Goal: Task Accomplishment & Management: Use online tool/utility

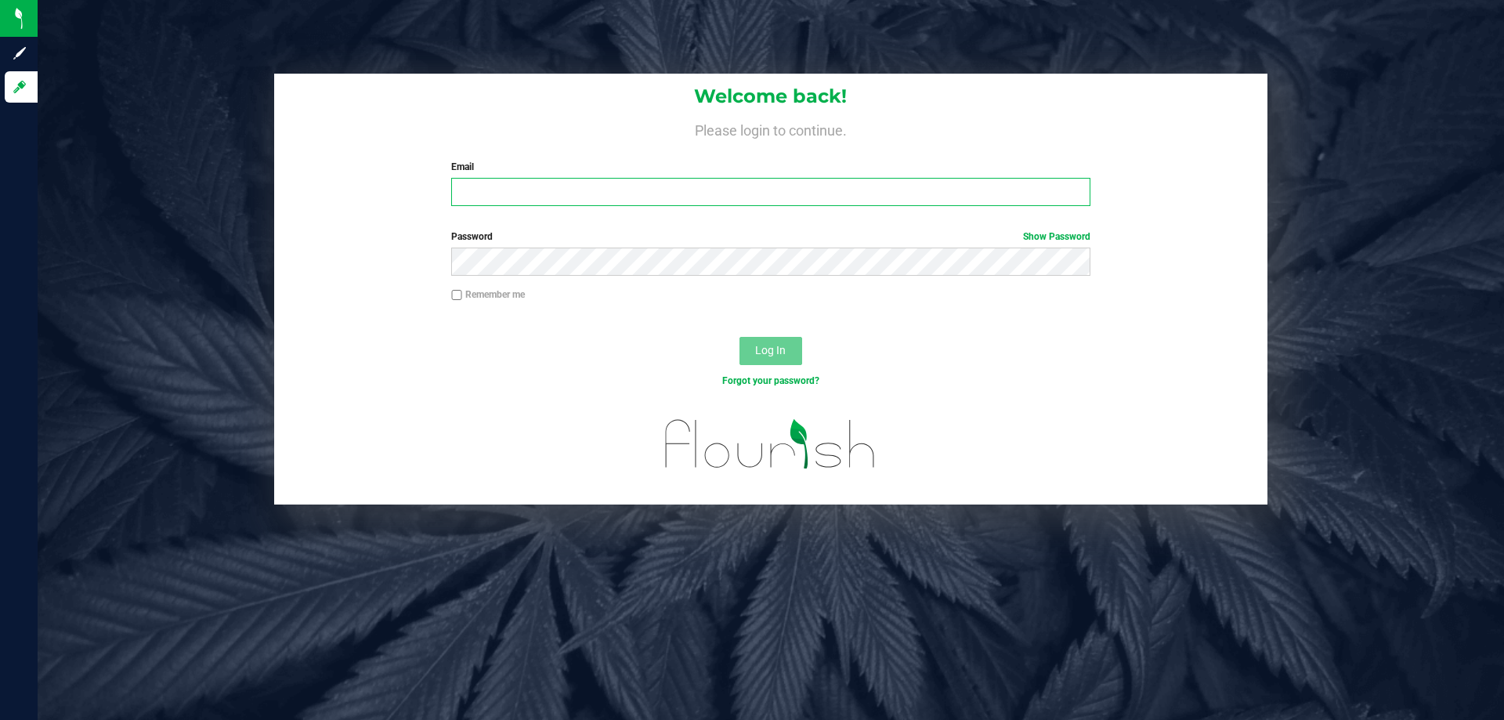
click at [619, 184] on input "Email" at bounding box center [770, 192] width 638 height 28
type input "jdodds@liveparallel.com"
click at [739, 337] on button "Log In" at bounding box center [770, 351] width 63 height 28
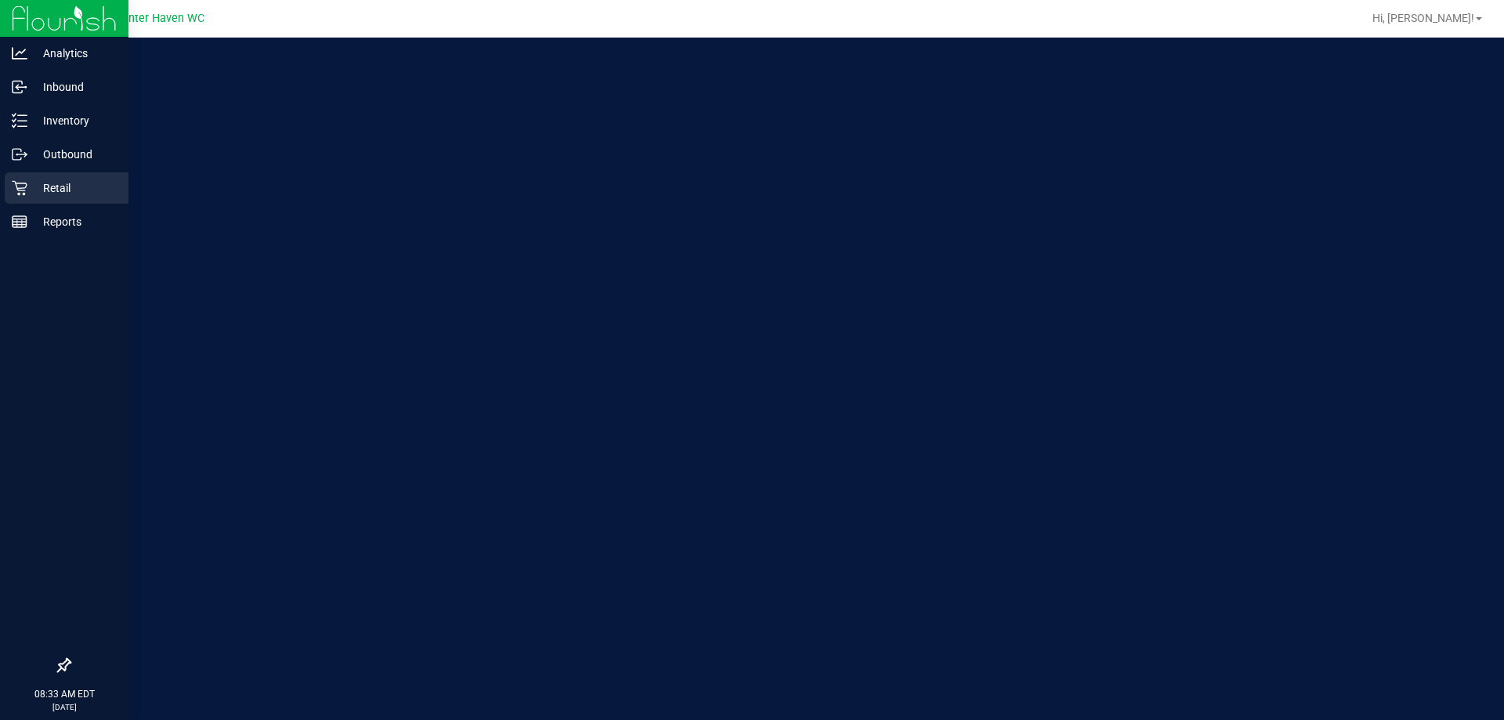
click at [34, 174] on div "Retail" at bounding box center [67, 187] width 124 height 31
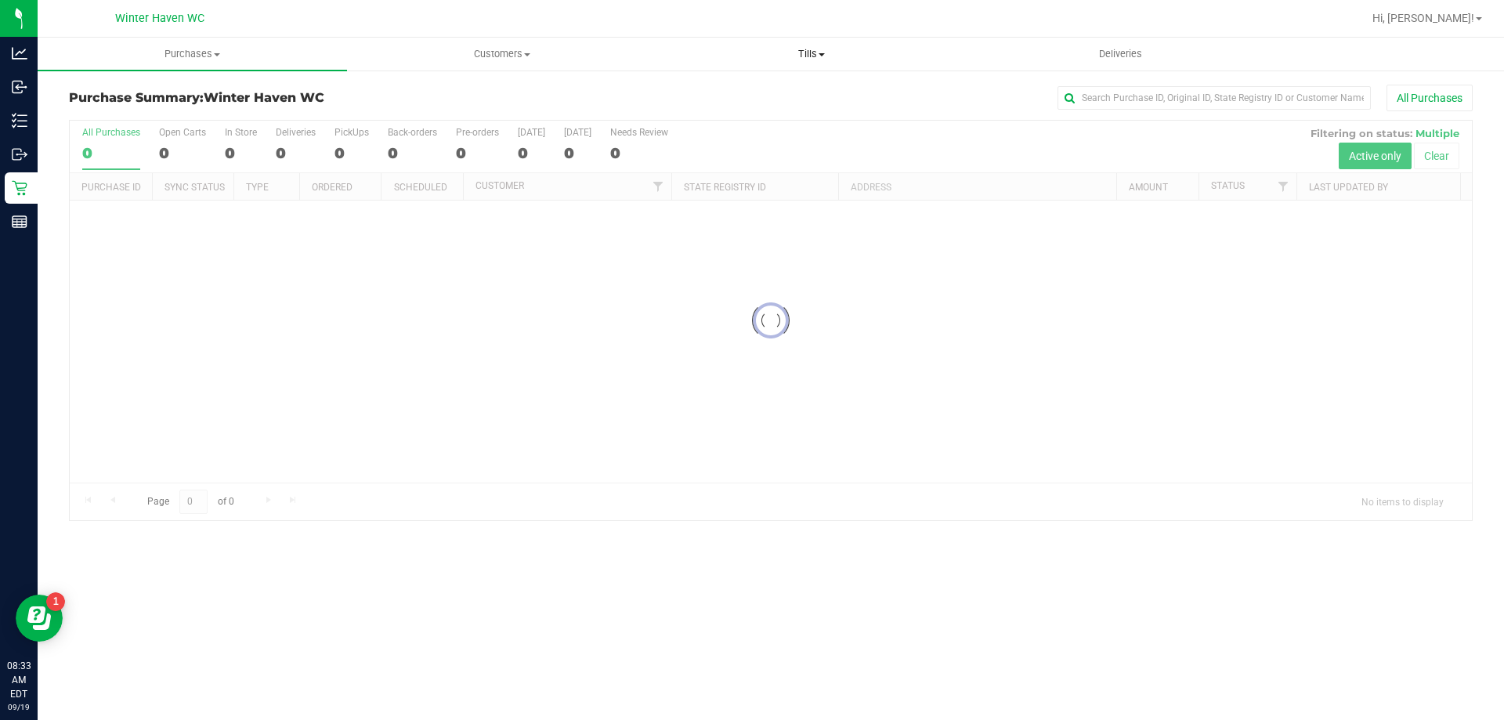
click at [807, 52] on span "Tills" at bounding box center [811, 54] width 308 height 14
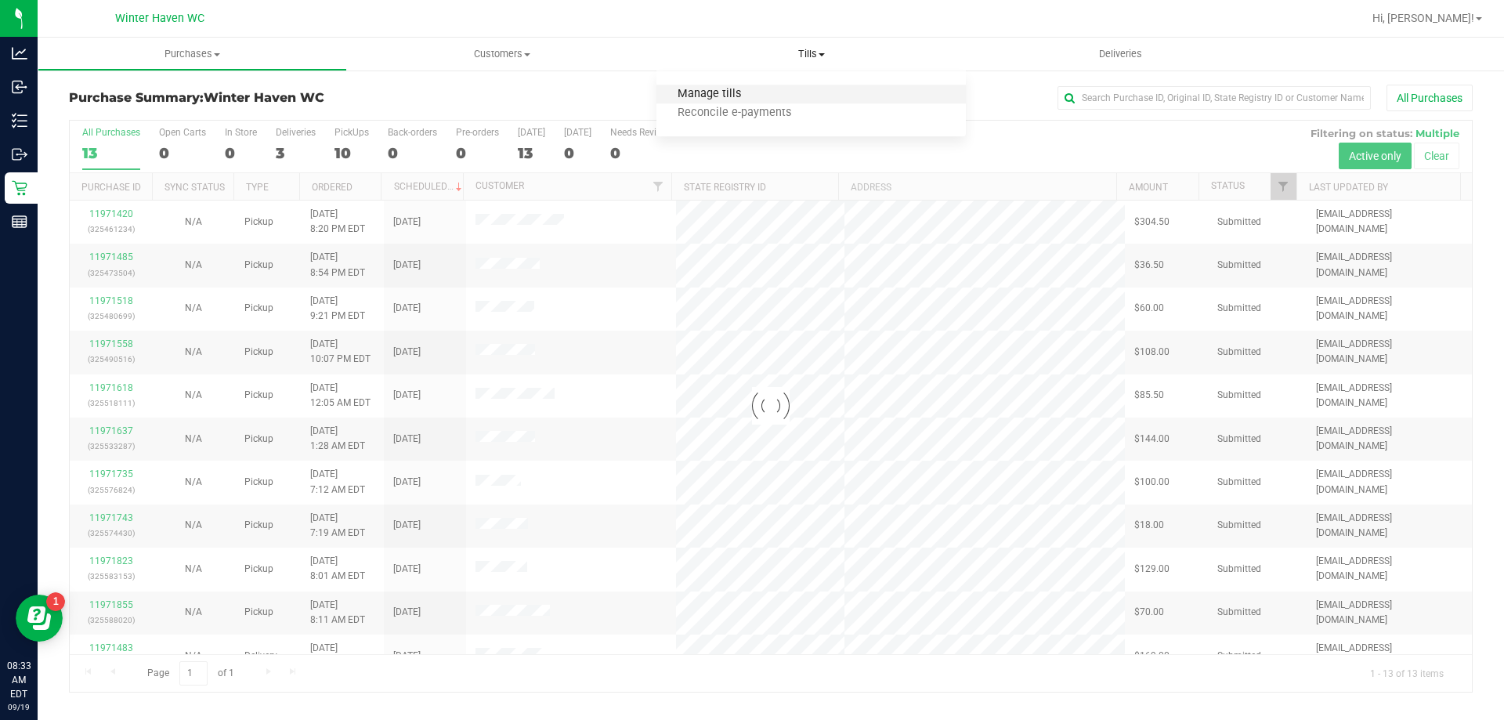
click at [716, 96] on span "Manage tills" at bounding box center [709, 94] width 106 height 13
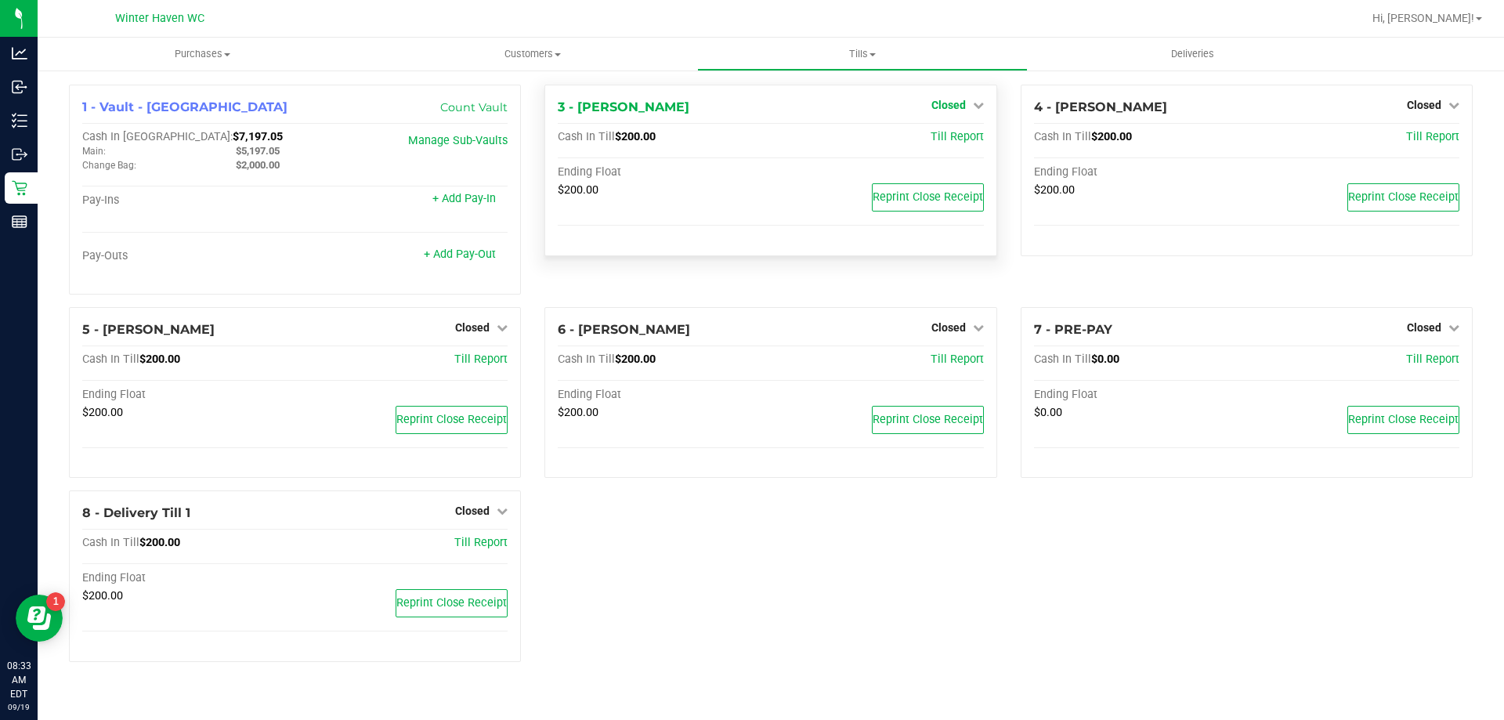
click at [963, 107] on span "Closed" at bounding box center [948, 105] width 34 height 13
click at [949, 139] on link "Open Till" at bounding box center [948, 138] width 42 height 13
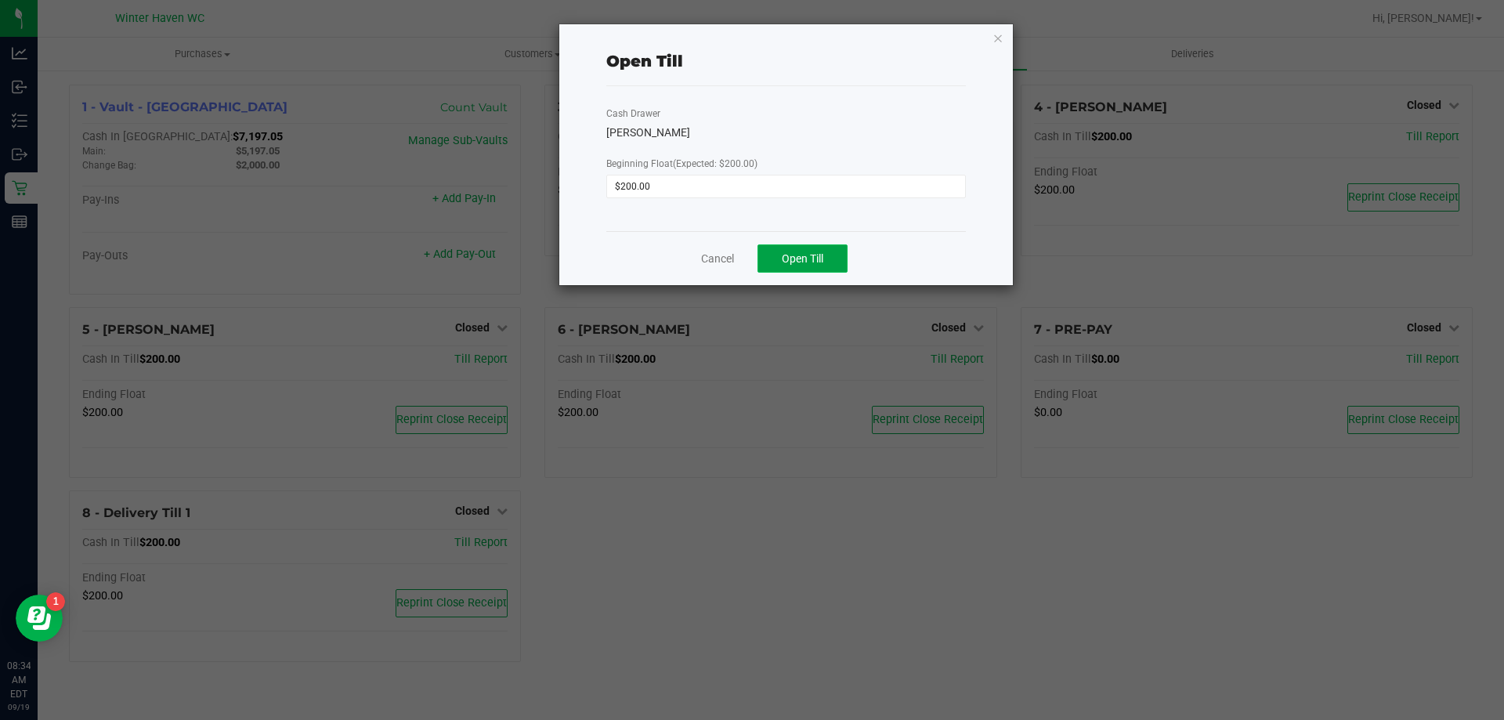
click at [833, 271] on button "Open Till" at bounding box center [802, 258] width 90 height 28
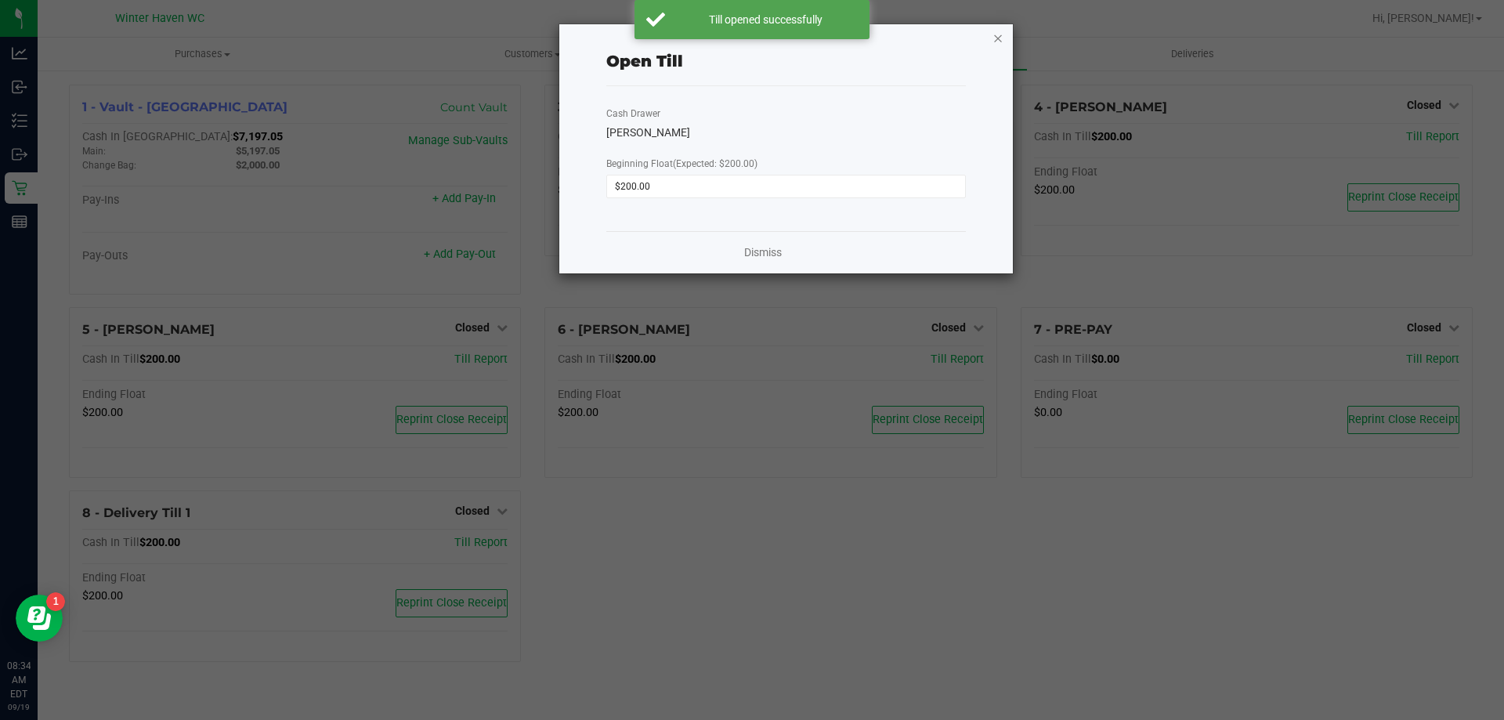
click at [1001, 40] on icon "button" at bounding box center [997, 37] width 11 height 19
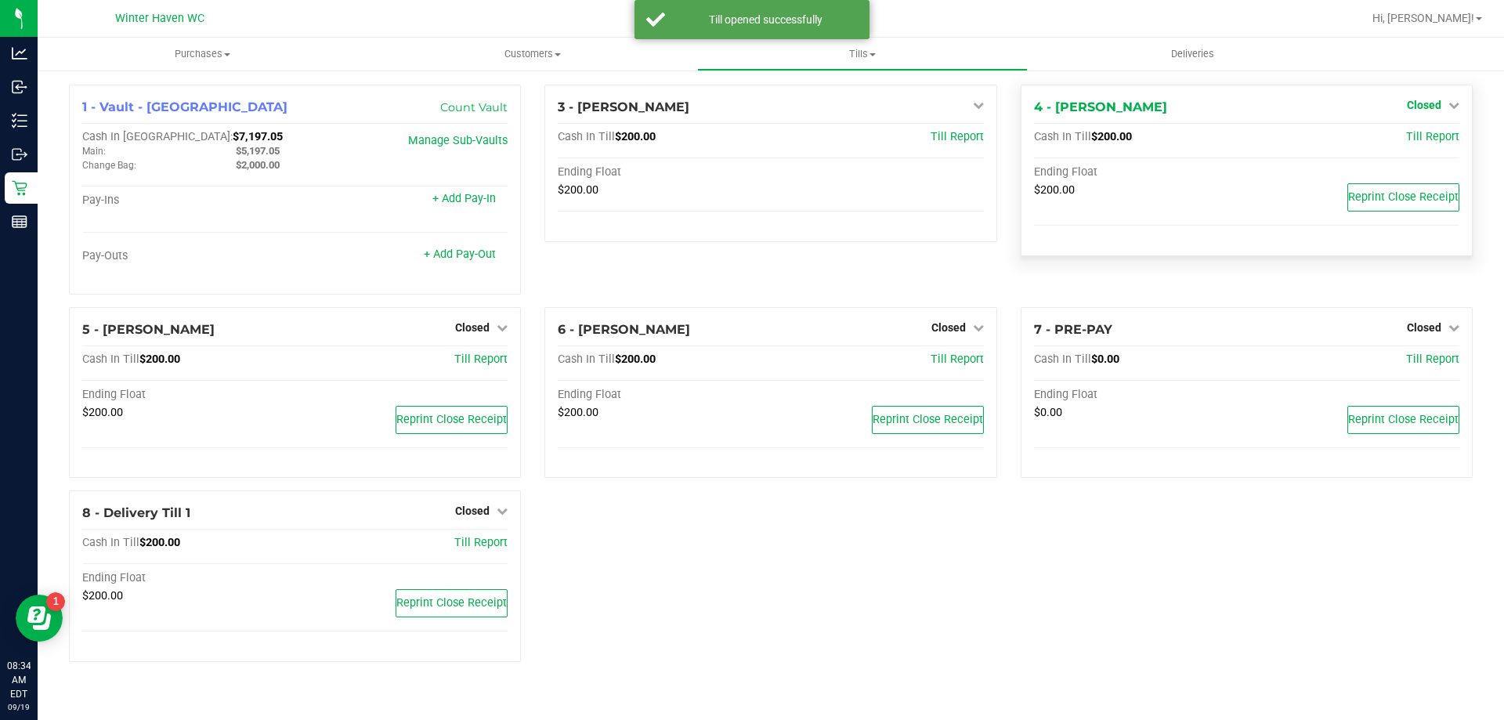
click at [1430, 105] on span "Closed" at bounding box center [1424, 105] width 34 height 13
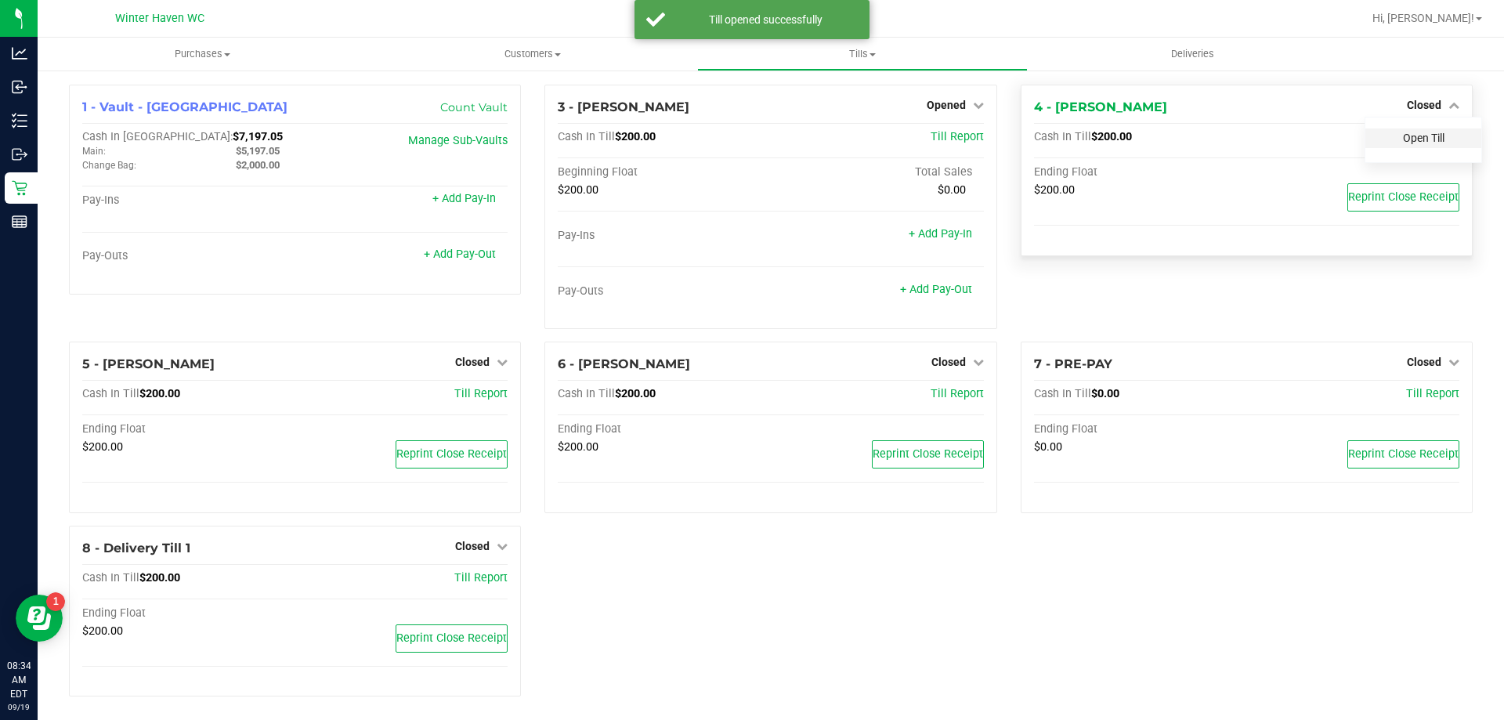
click at [1421, 139] on link "Open Till" at bounding box center [1424, 138] width 42 height 13
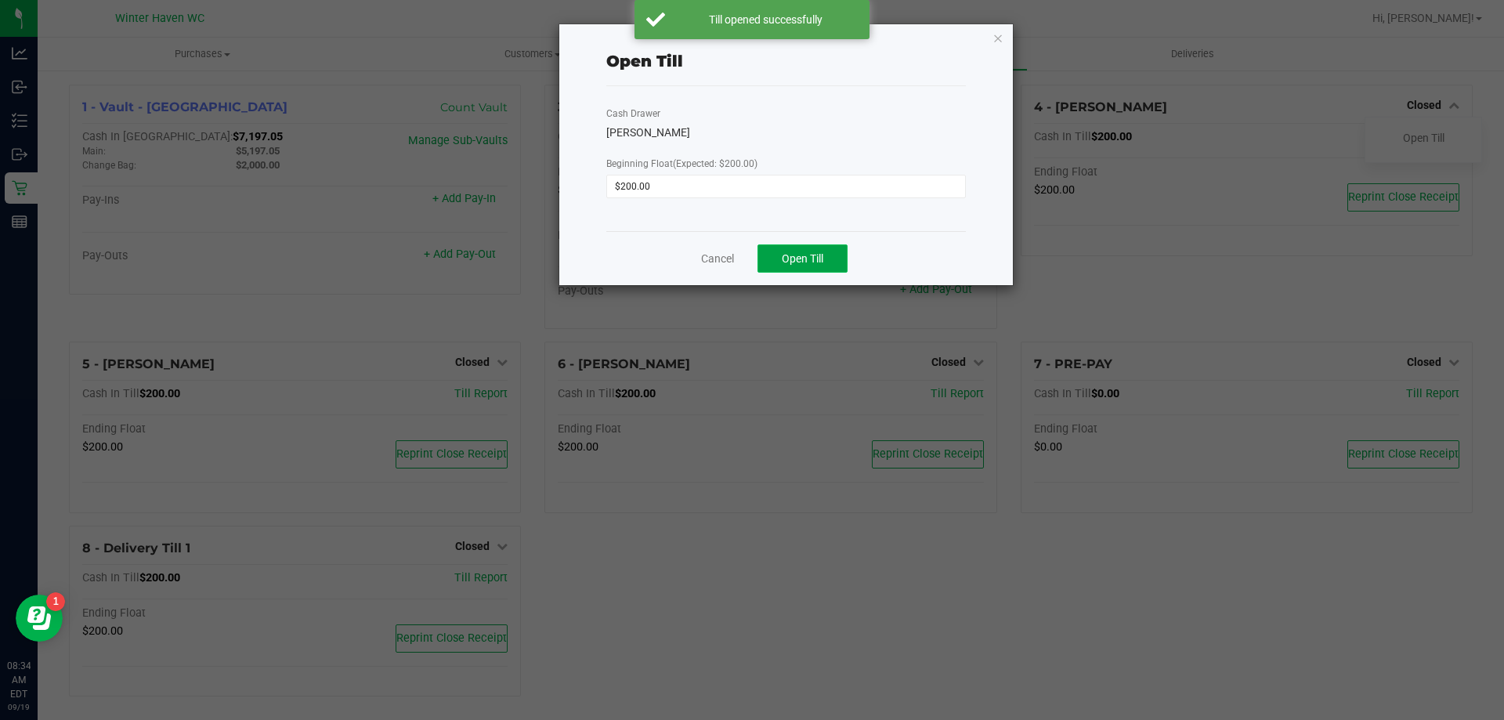
click at [803, 266] on button "Open Till" at bounding box center [802, 258] width 90 height 28
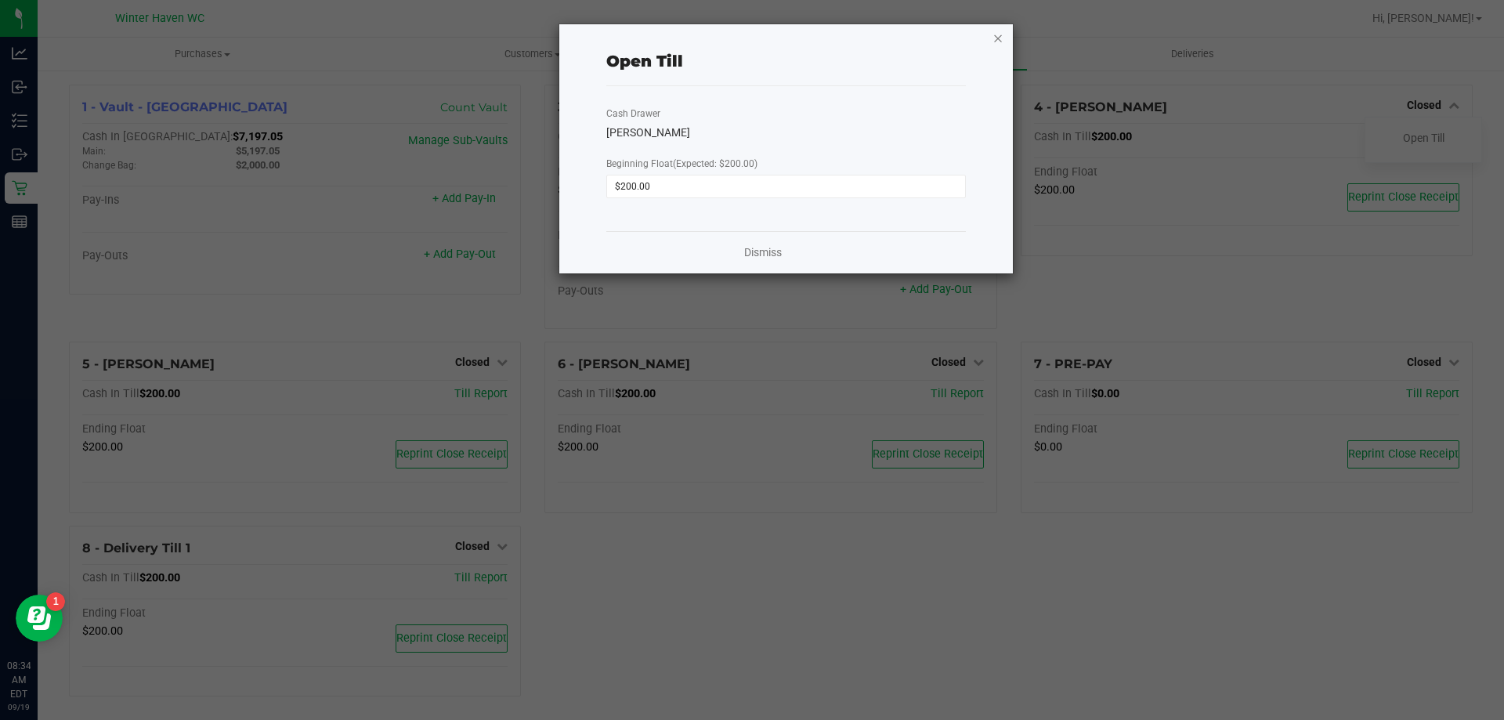
click at [1000, 40] on icon "button" at bounding box center [997, 37] width 11 height 19
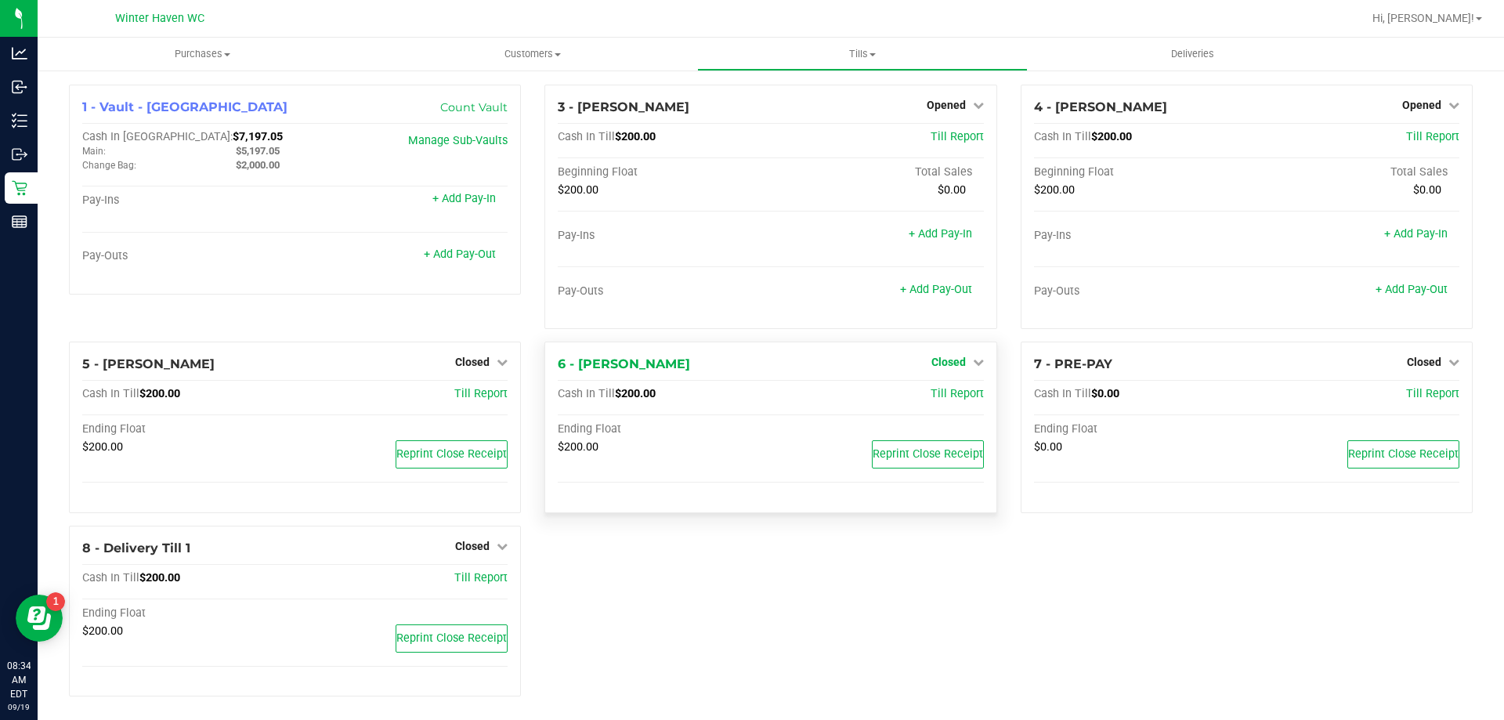
click at [958, 356] on link "Closed" at bounding box center [957, 362] width 52 height 13
click at [957, 402] on div "Open Till" at bounding box center [948, 395] width 116 height 20
click at [956, 398] on link "Open Till" at bounding box center [948, 395] width 42 height 13
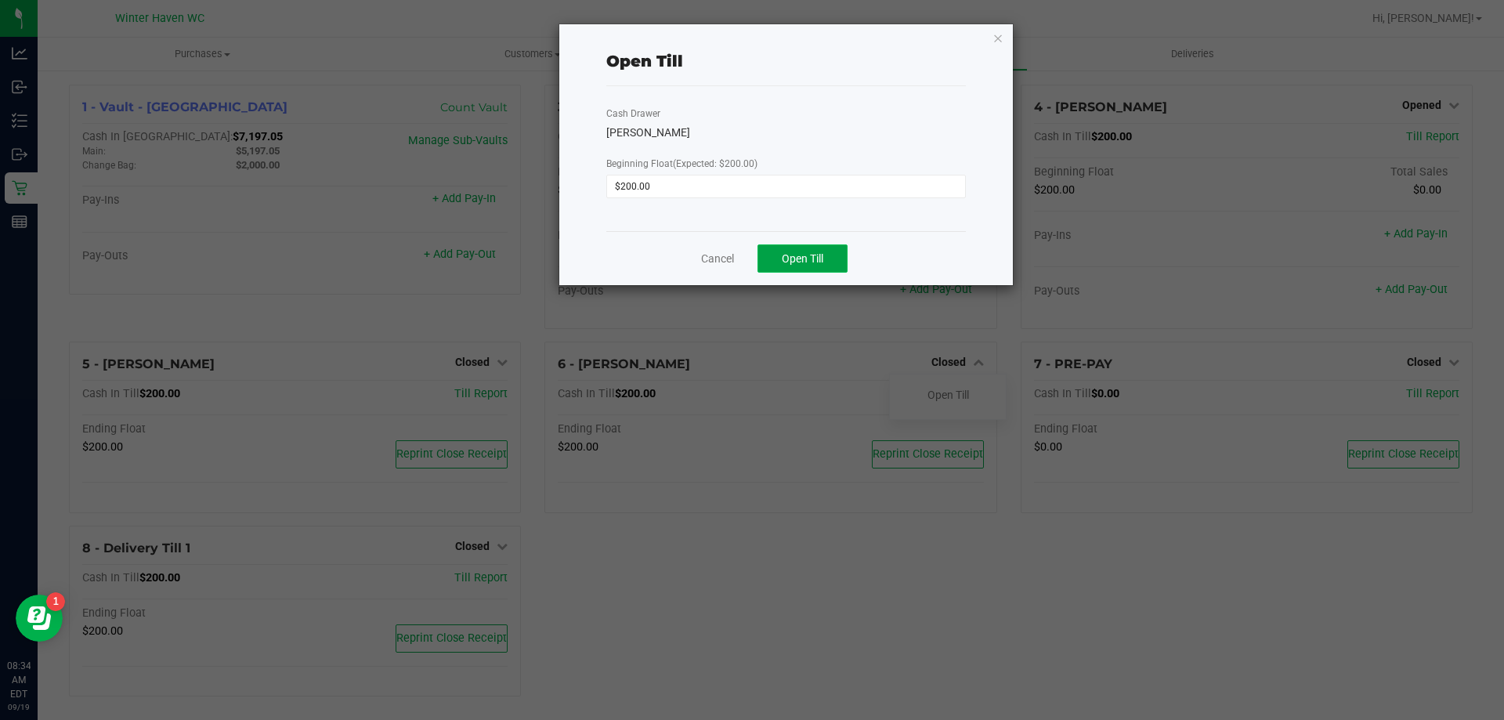
click at [795, 255] on span "Open Till" at bounding box center [803, 258] width 42 height 13
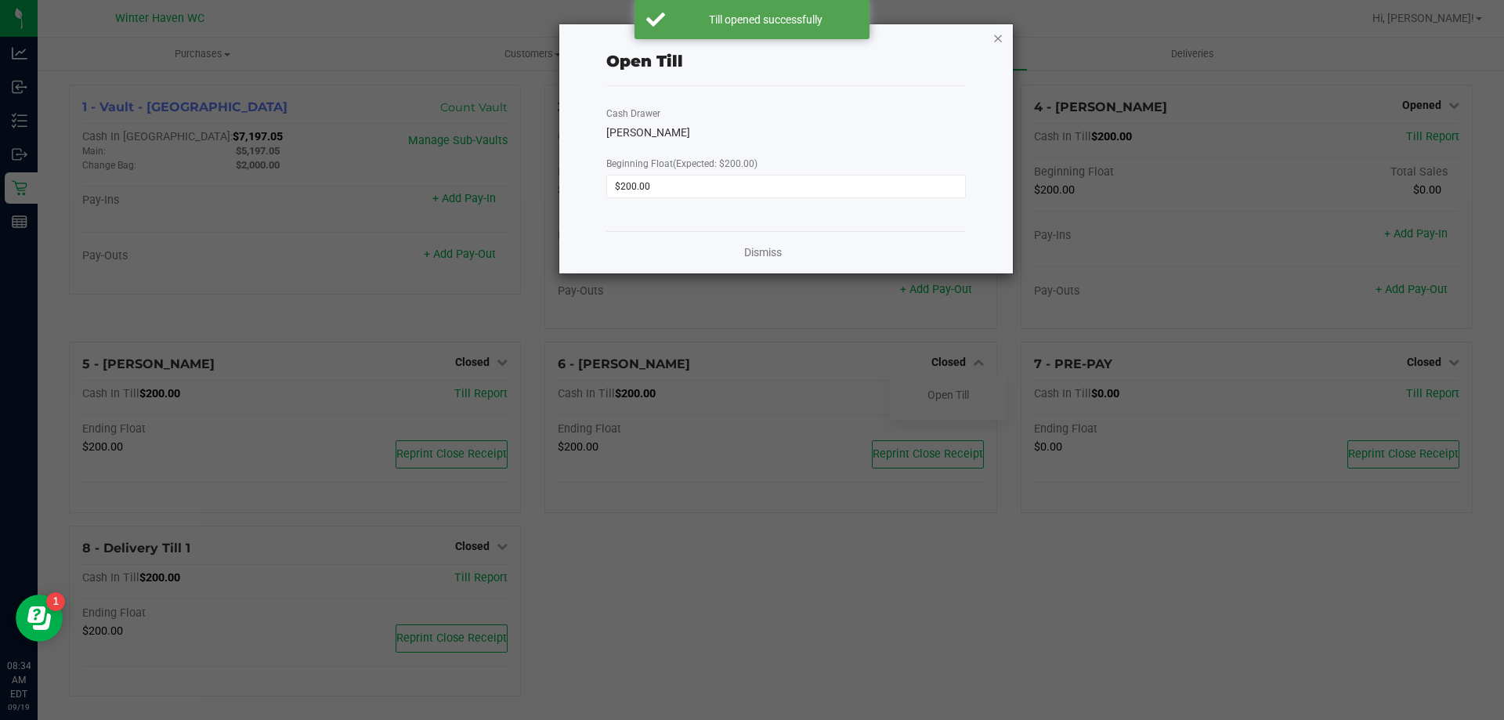
click at [1000, 38] on icon "button" at bounding box center [997, 37] width 11 height 19
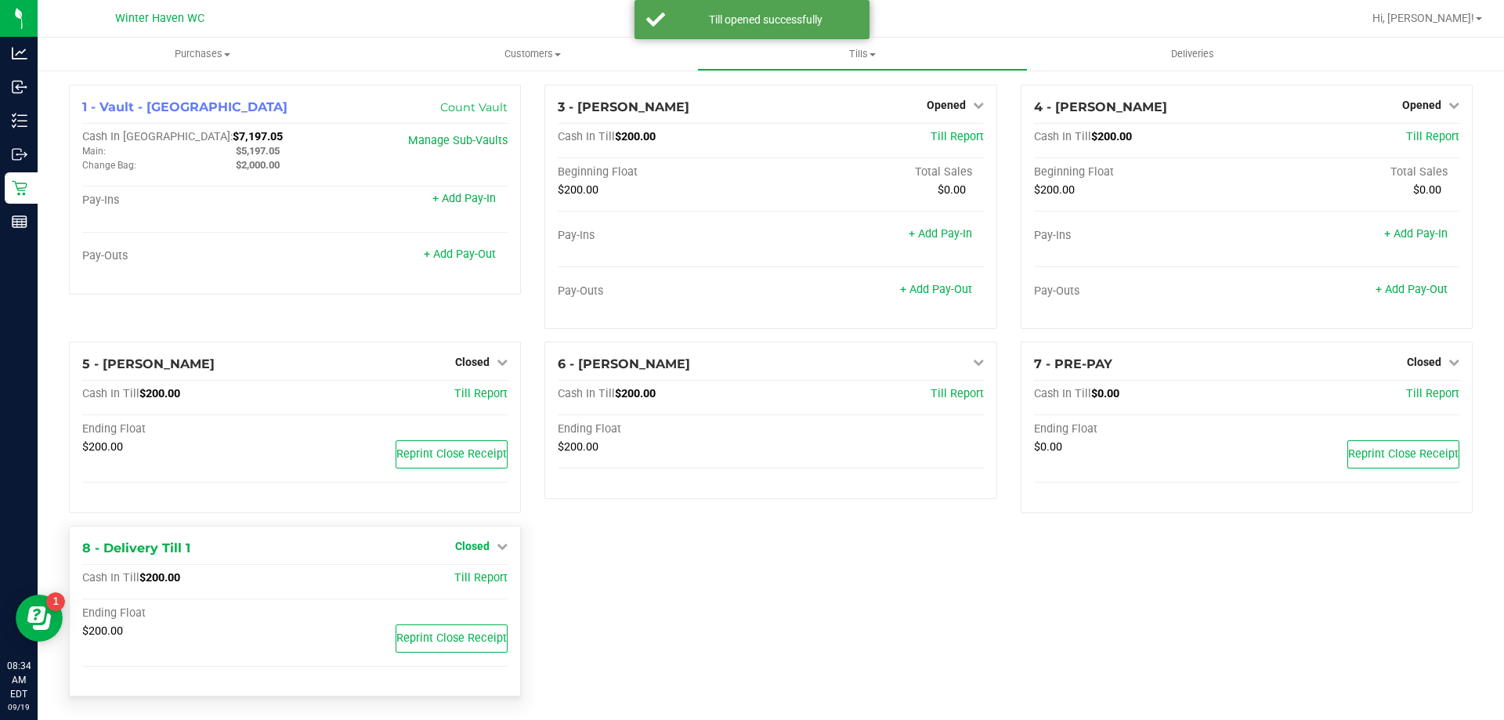
click at [479, 548] on div "1 - Vault - Winter Haven Count Vault Cash In Vault: $7,197.05 Main: $5,197.05 C…" at bounding box center [770, 397] width 1427 height 624
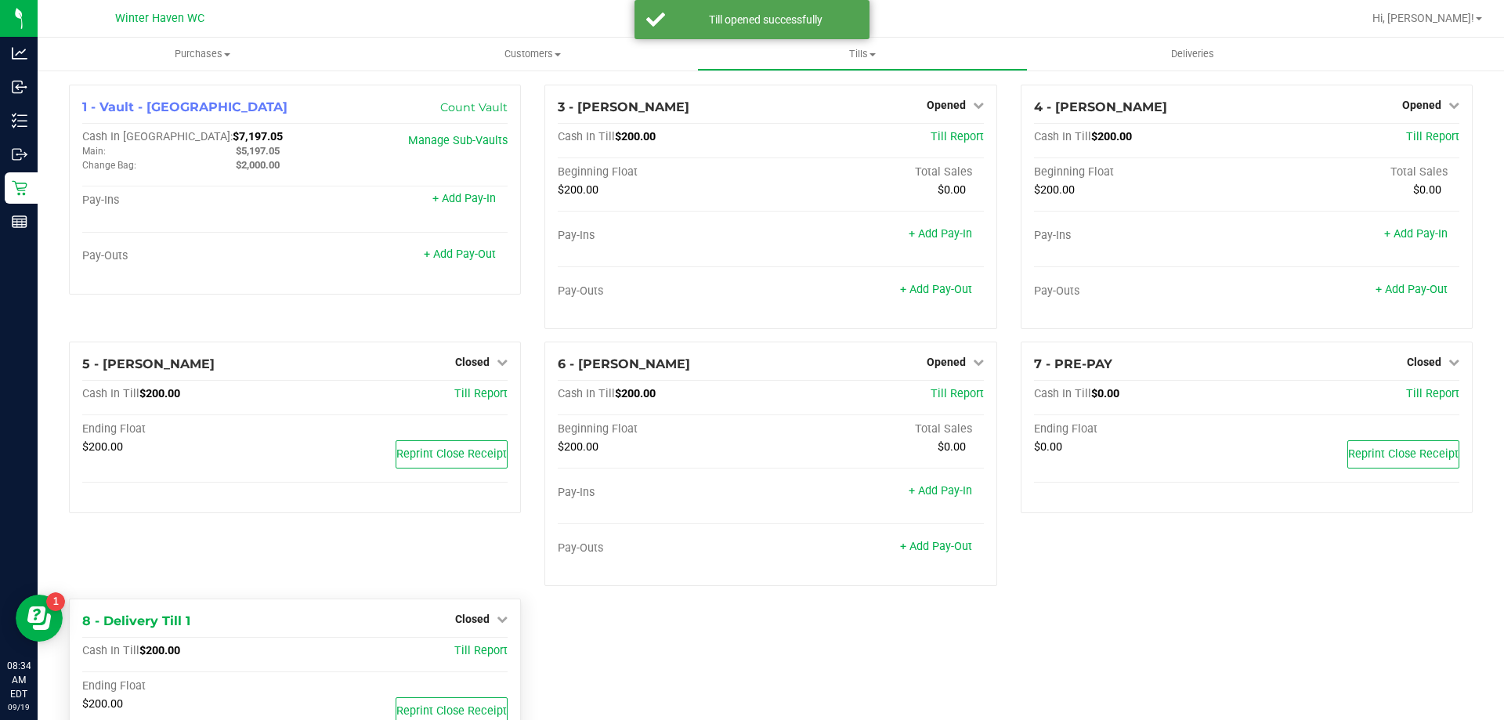
click at [483, 600] on div "8 - Delivery Till 1 Closed Open Till Cash In Till $200.00 Till Report Ending Fl…" at bounding box center [295, 684] width 452 height 172
click at [479, 620] on span "Closed" at bounding box center [472, 619] width 34 height 13
click at [479, 656] on link "Open Till" at bounding box center [472, 651] width 42 height 13
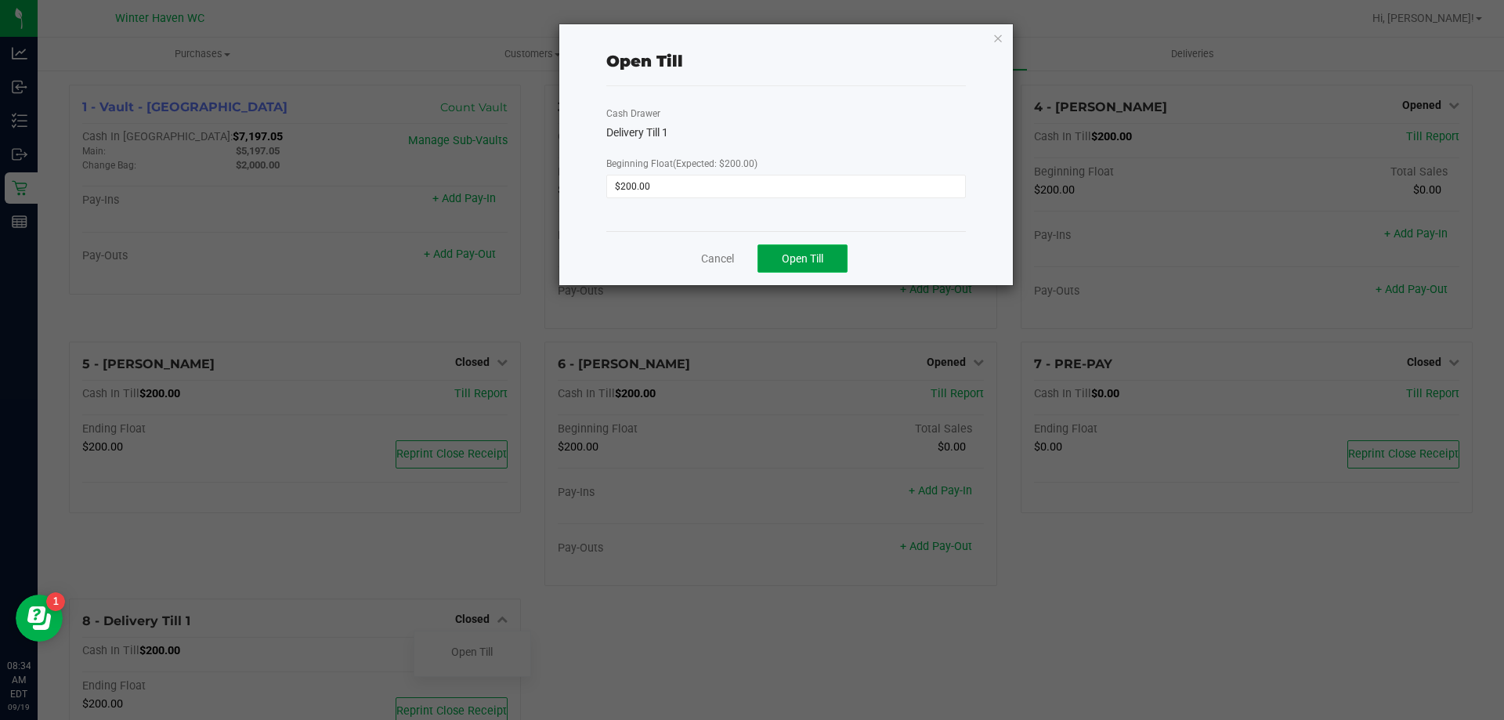
click at [792, 260] on span "Open Till" at bounding box center [803, 258] width 42 height 13
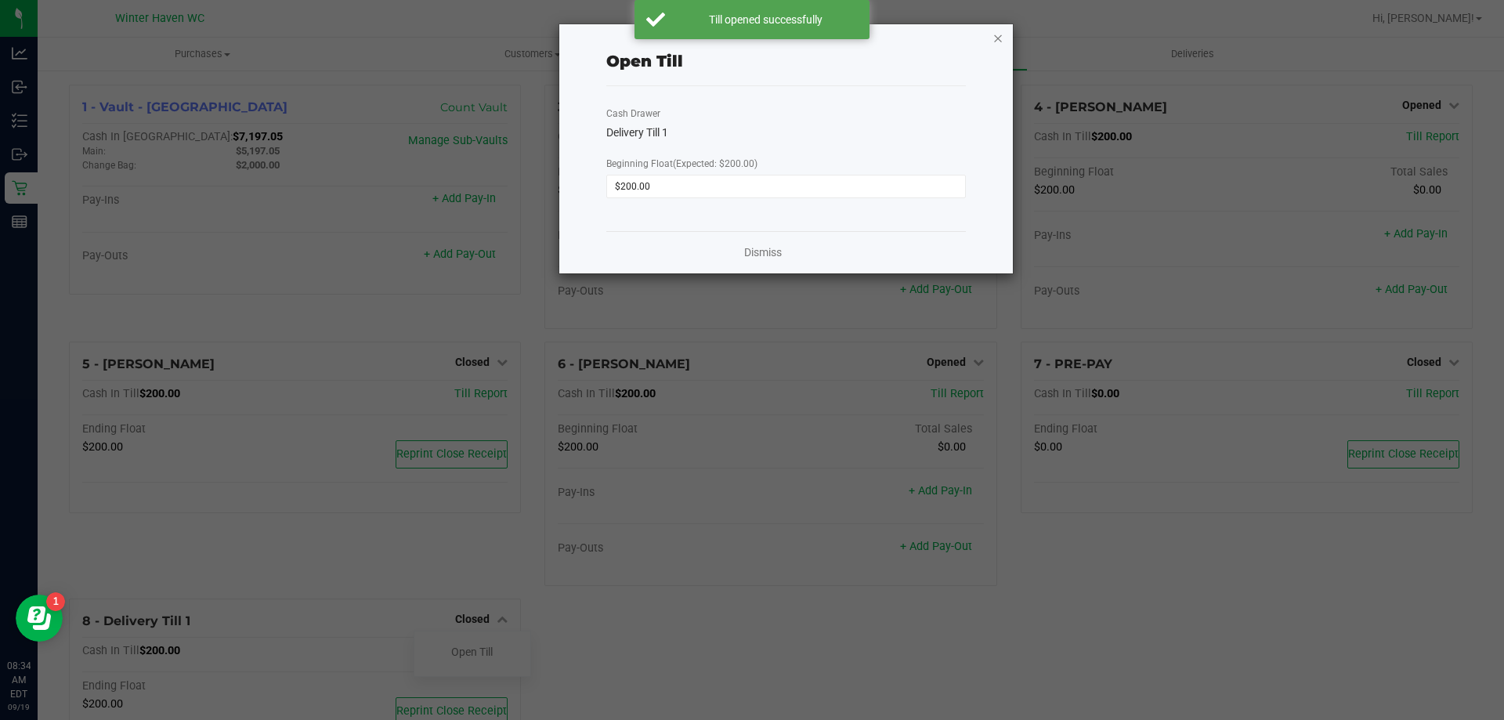
click at [1002, 42] on icon "button" at bounding box center [997, 37] width 11 height 19
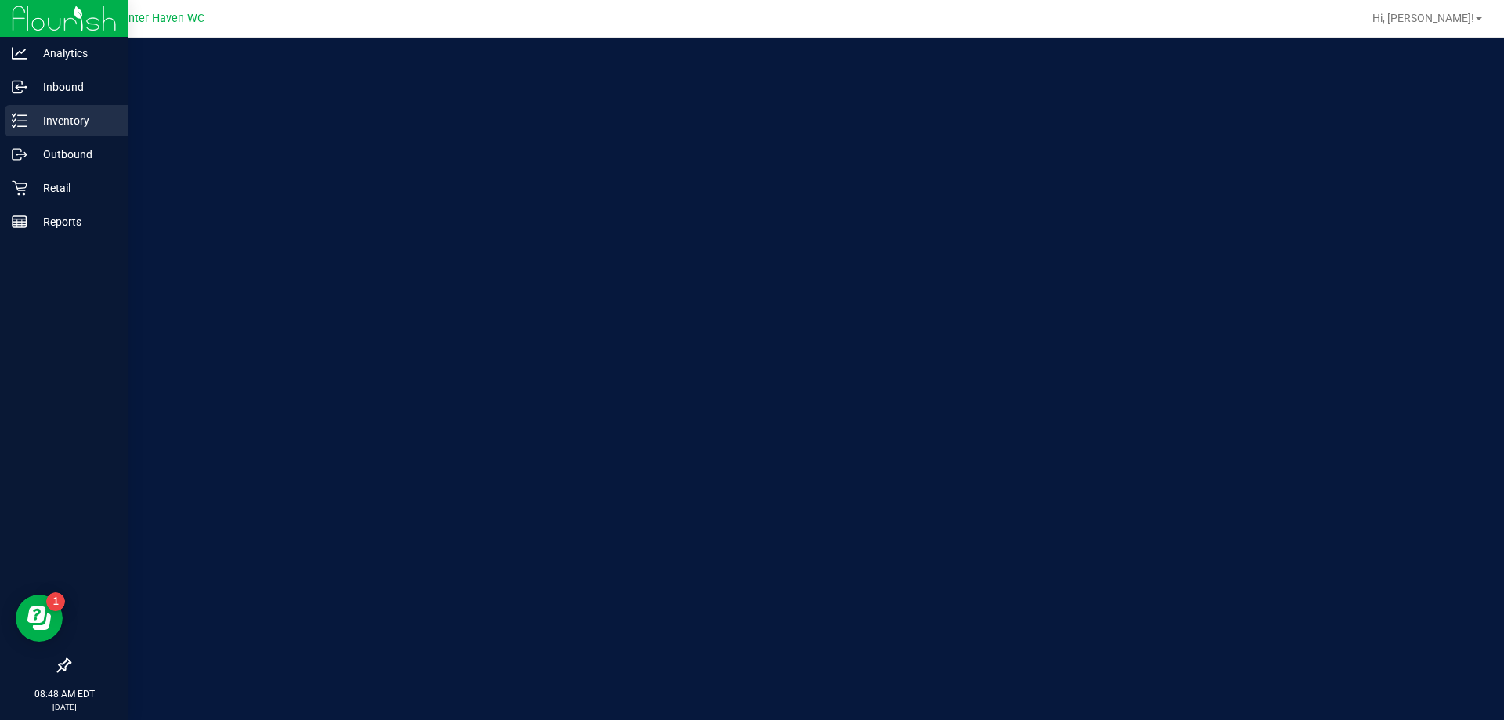
click at [23, 120] on icon at bounding box center [20, 121] width 16 height 16
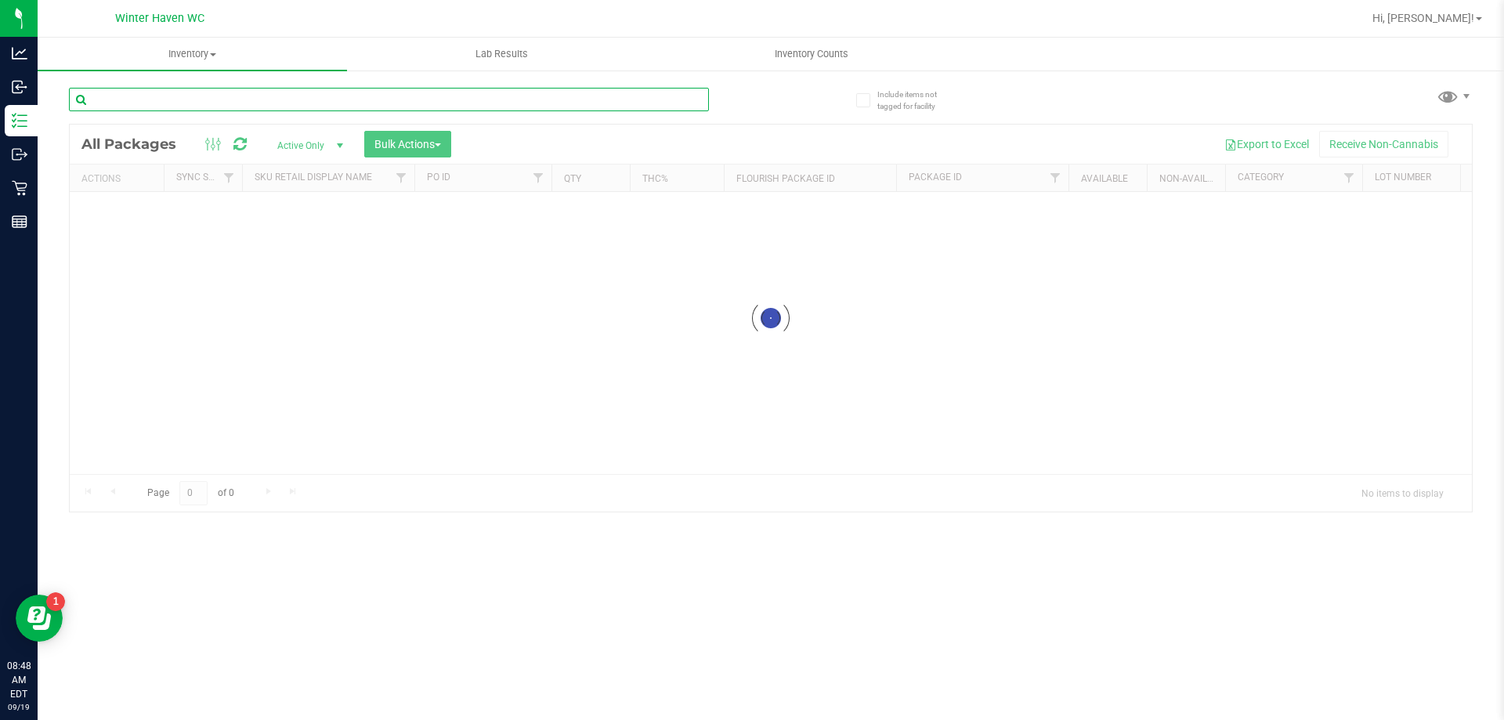
click at [210, 102] on input "text" at bounding box center [389, 99] width 640 height 23
type input "8923914591279444"
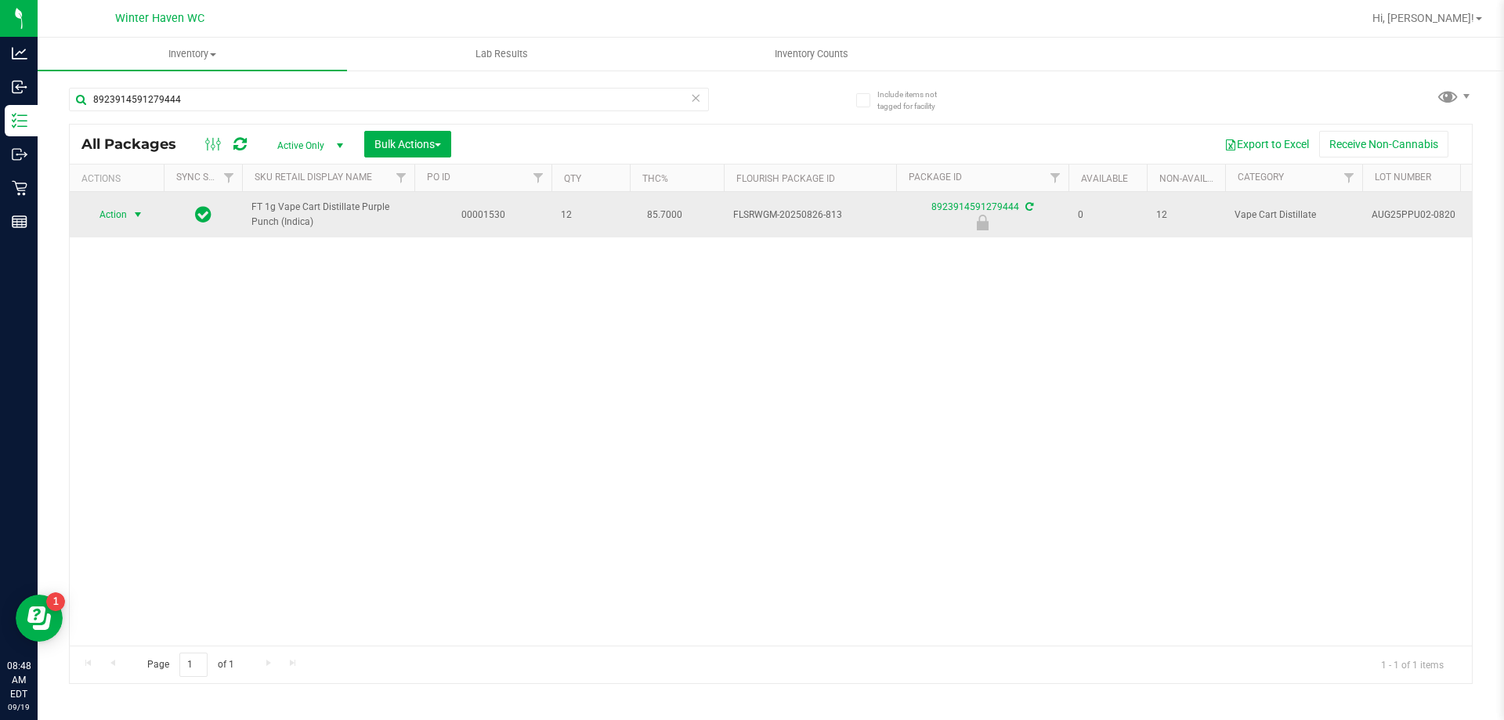
click at [119, 218] on span "Action" at bounding box center [106, 215] width 42 height 22
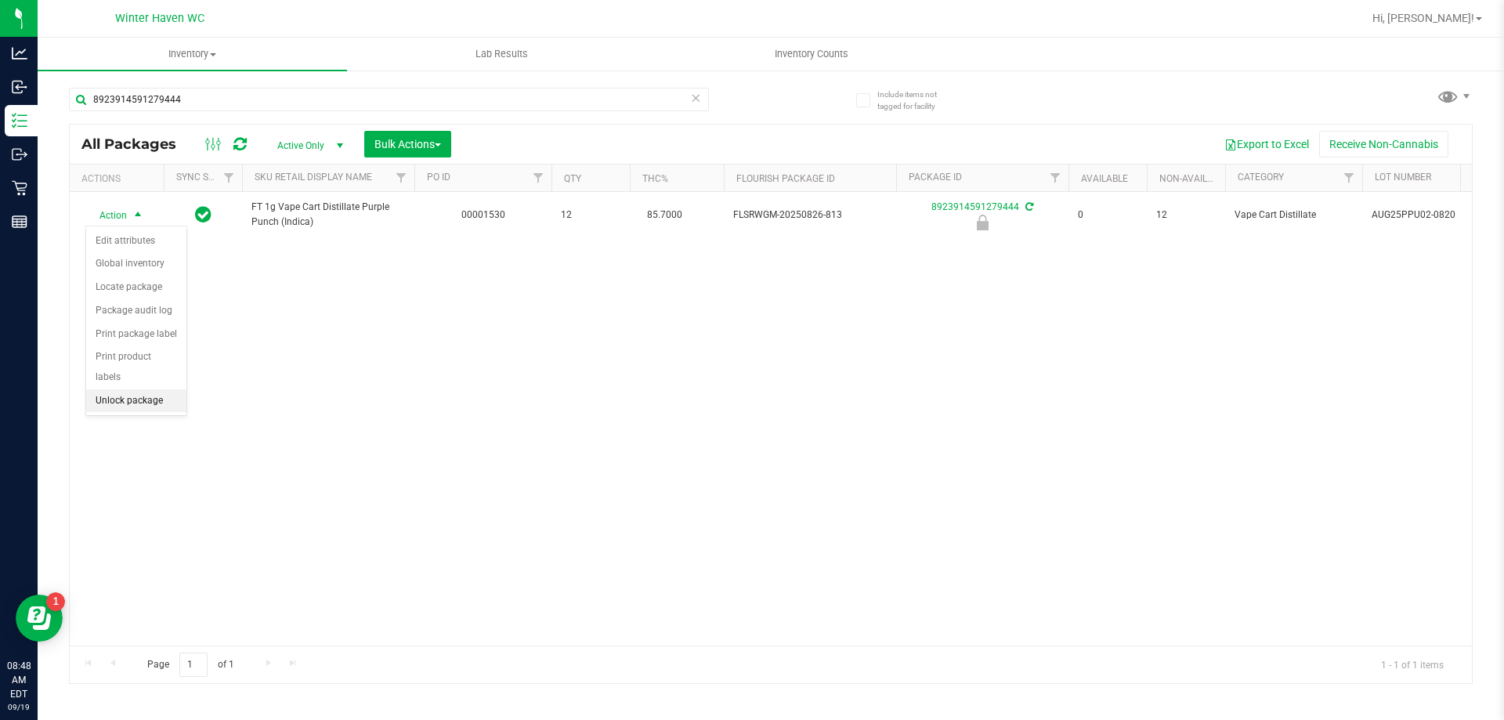
click at [146, 389] on li "Unlock package" at bounding box center [136, 400] width 100 height 23
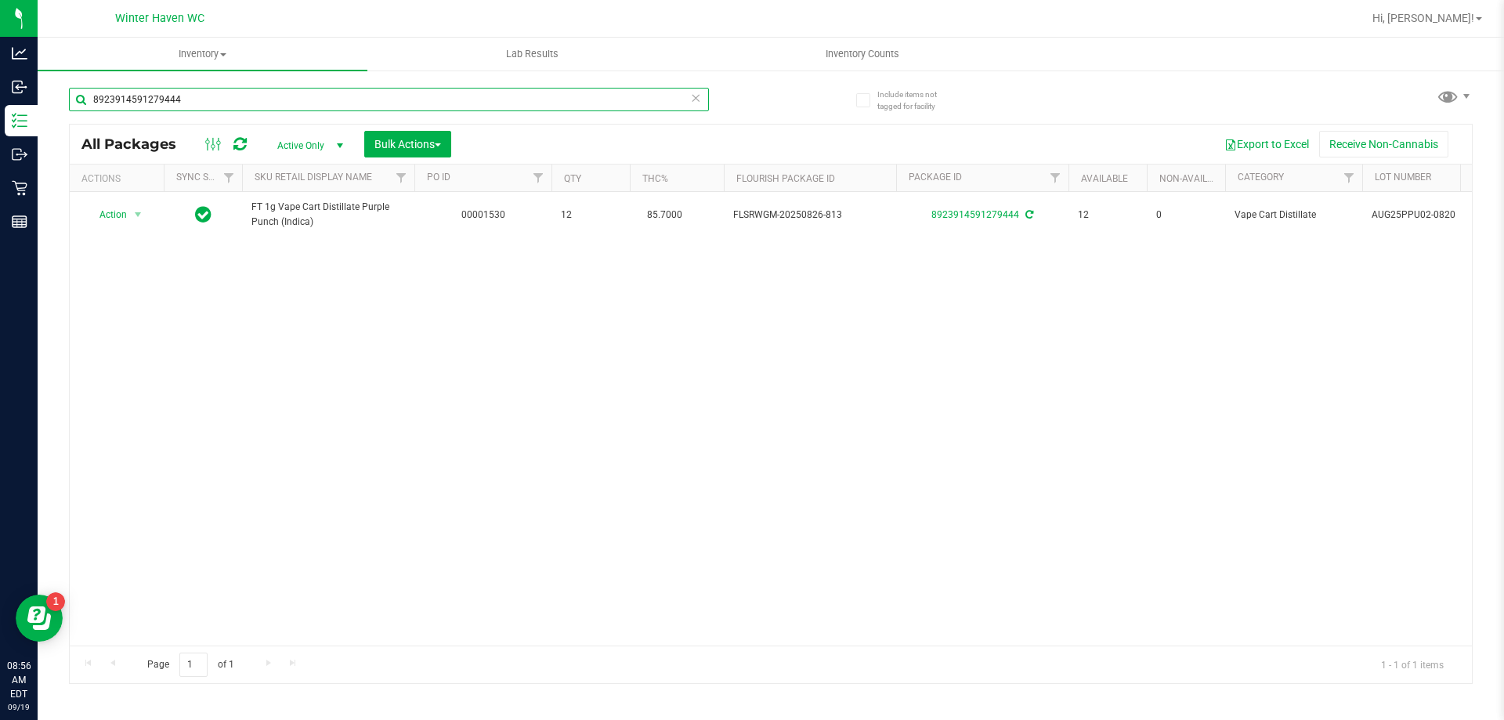
click at [245, 110] on input "8923914591279444" at bounding box center [389, 99] width 640 height 23
type input "3692020712232731"
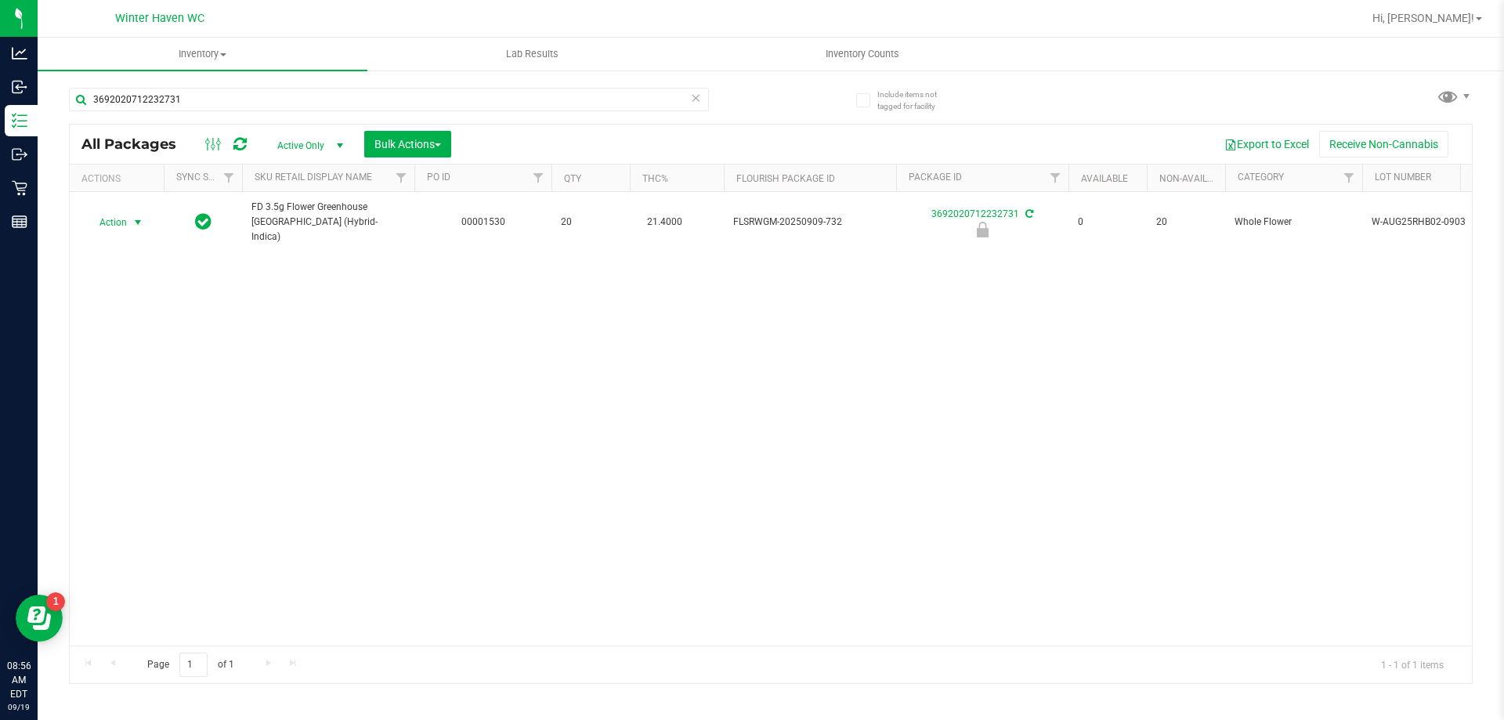
click at [128, 215] on span "select" at bounding box center [138, 222] width 20 height 22
click at [161, 389] on li "Unlock package" at bounding box center [136, 400] width 100 height 23
click at [459, 383] on div "Action Action Adjust qty Create package Edit attributes Global inventory Locate…" at bounding box center [771, 419] width 1402 height 454
